Goal: Task Accomplishment & Management: Manage account settings

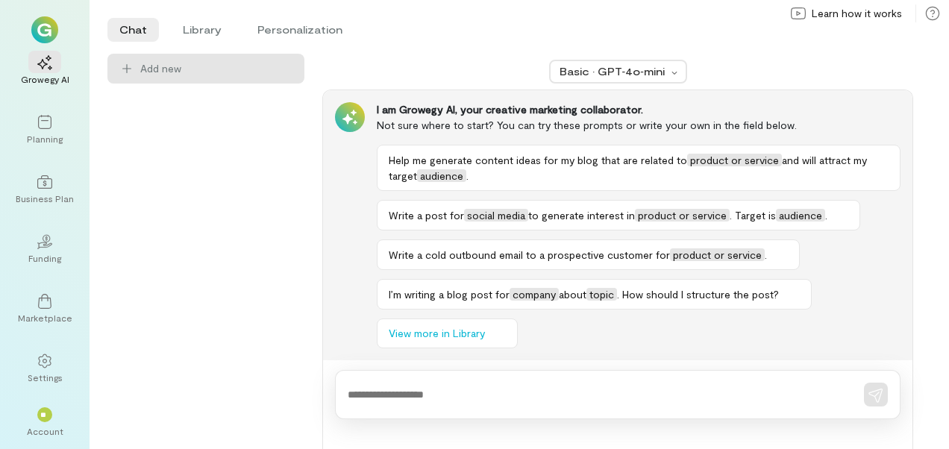
click at [54, 412] on div "**" at bounding box center [44, 414] width 33 height 22
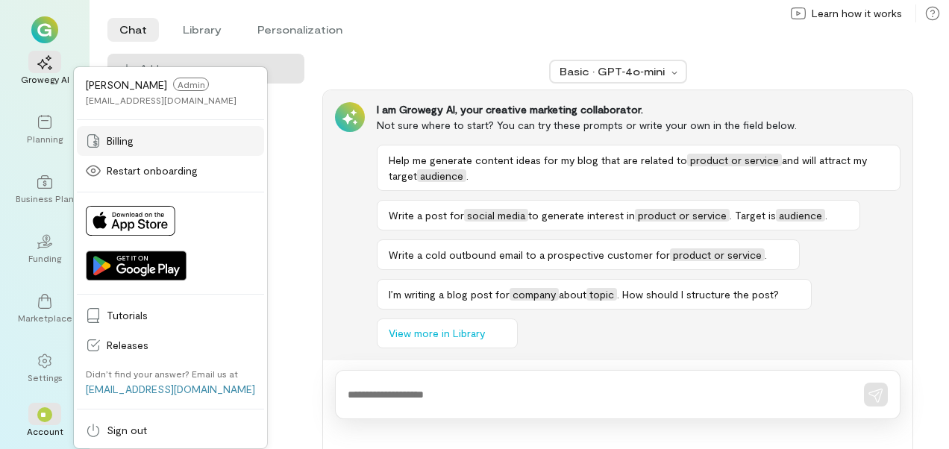
click at [122, 146] on span "Billing" at bounding box center [181, 141] width 148 height 15
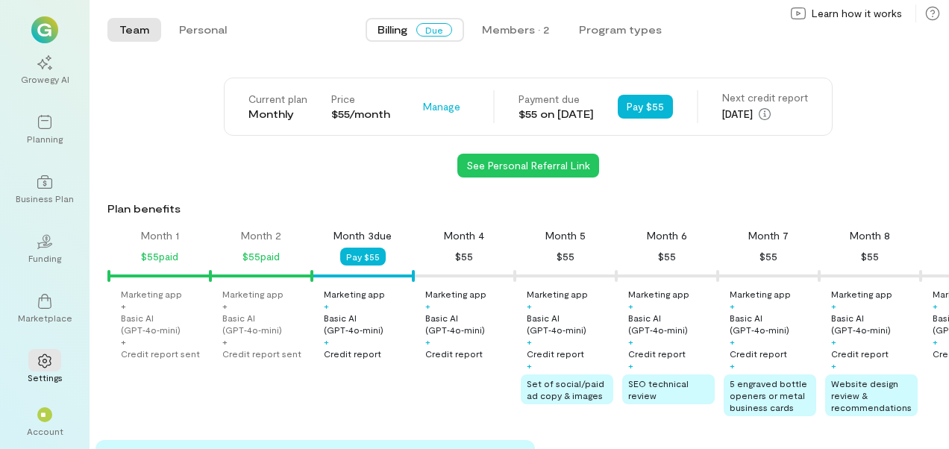
scroll to position [0, 51]
